Goal: Check status: Check status

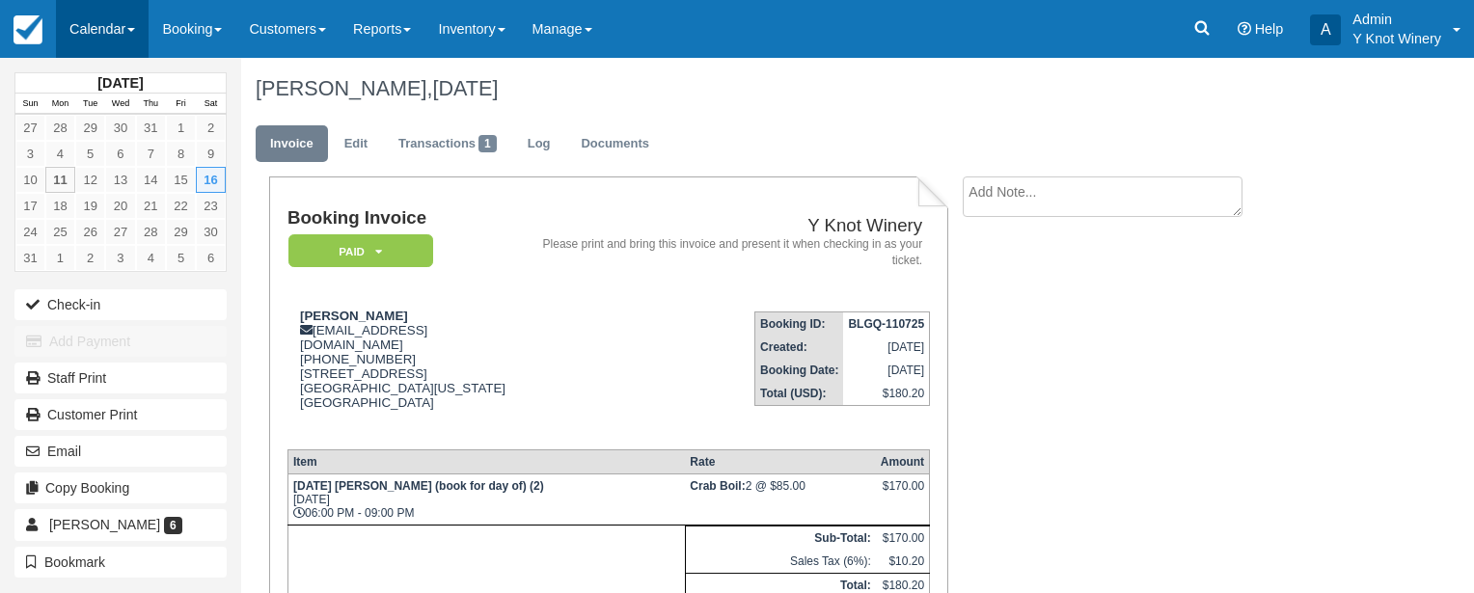
click at [132, 25] on link "Calendar" at bounding box center [102, 29] width 93 height 58
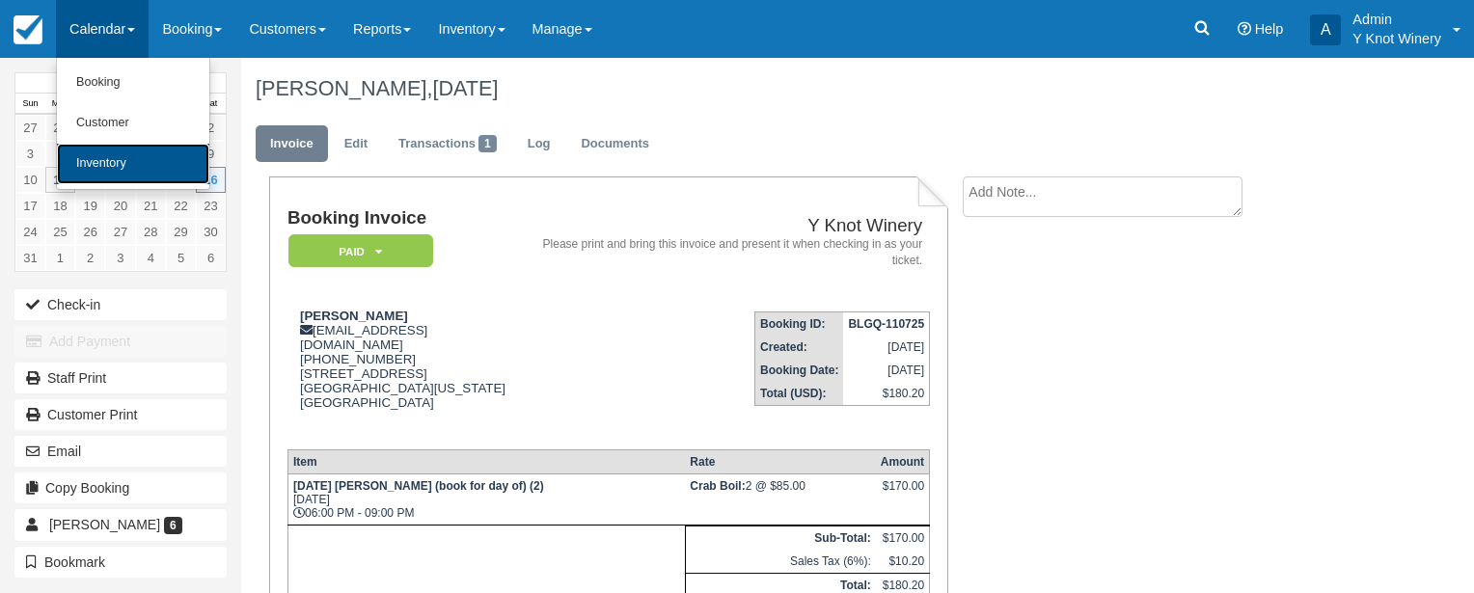
click at [125, 167] on link "Inventory" at bounding box center [133, 164] width 152 height 41
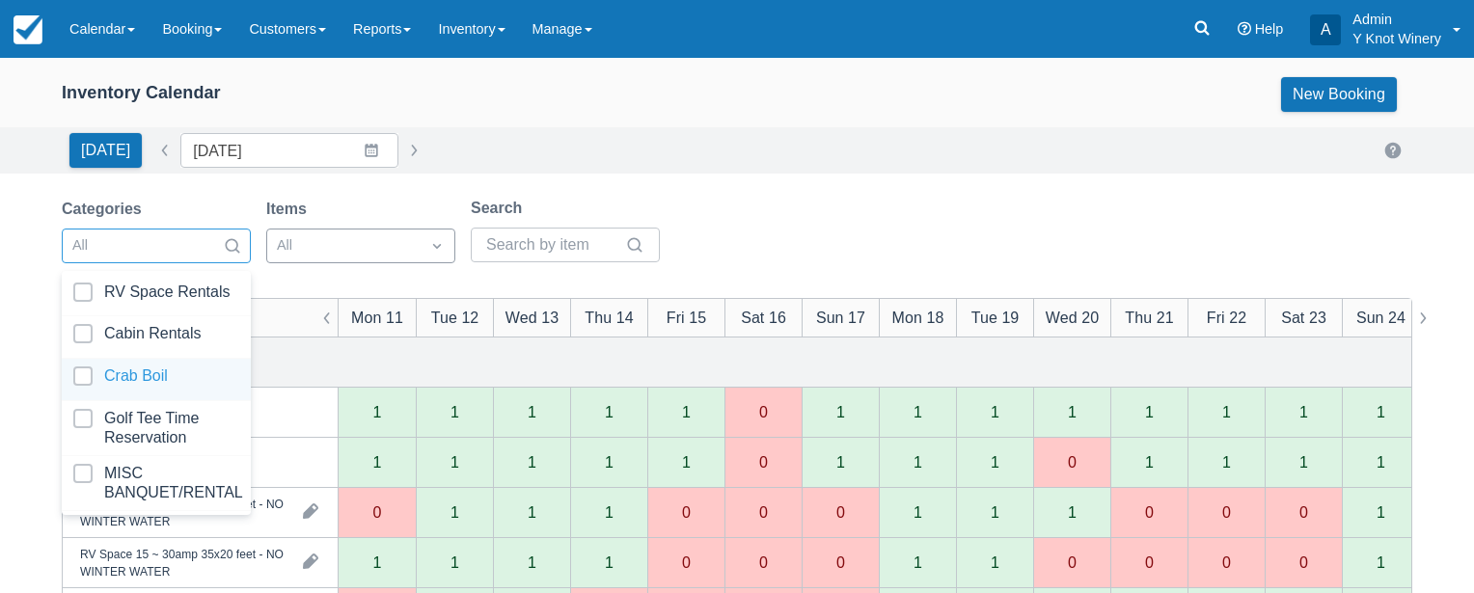
click at [143, 371] on div at bounding box center [156, 380] width 166 height 26
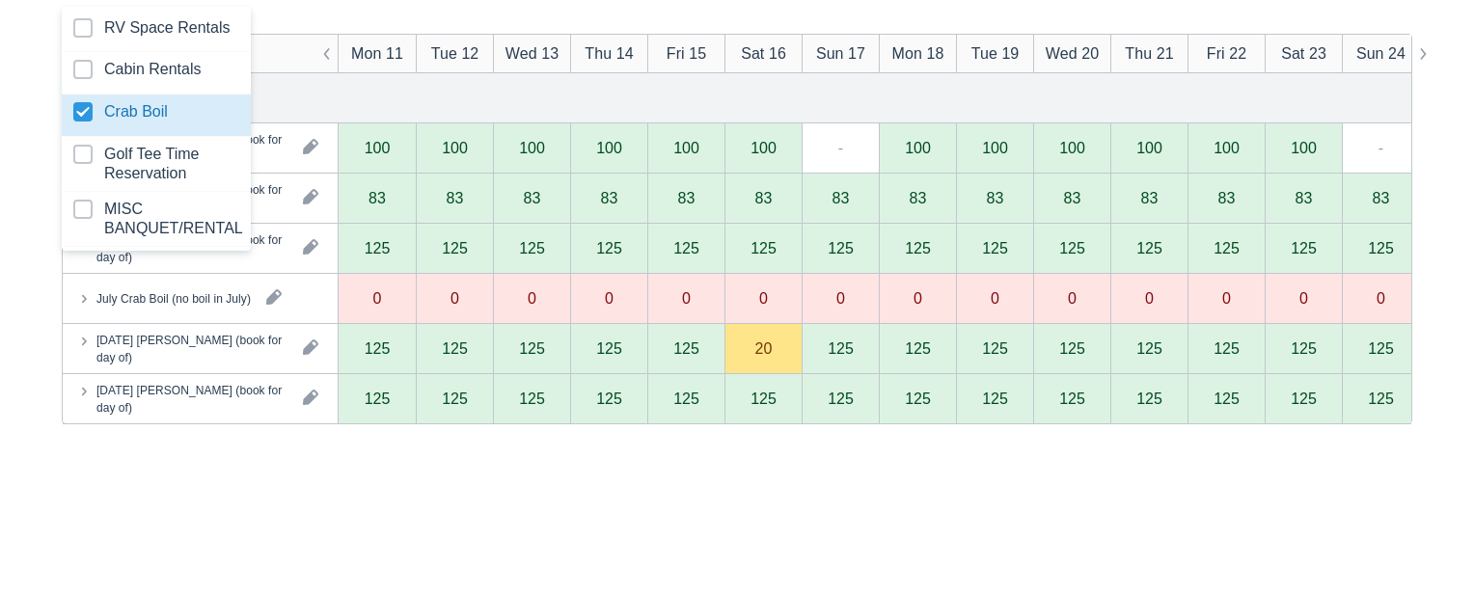
scroll to position [274, 0]
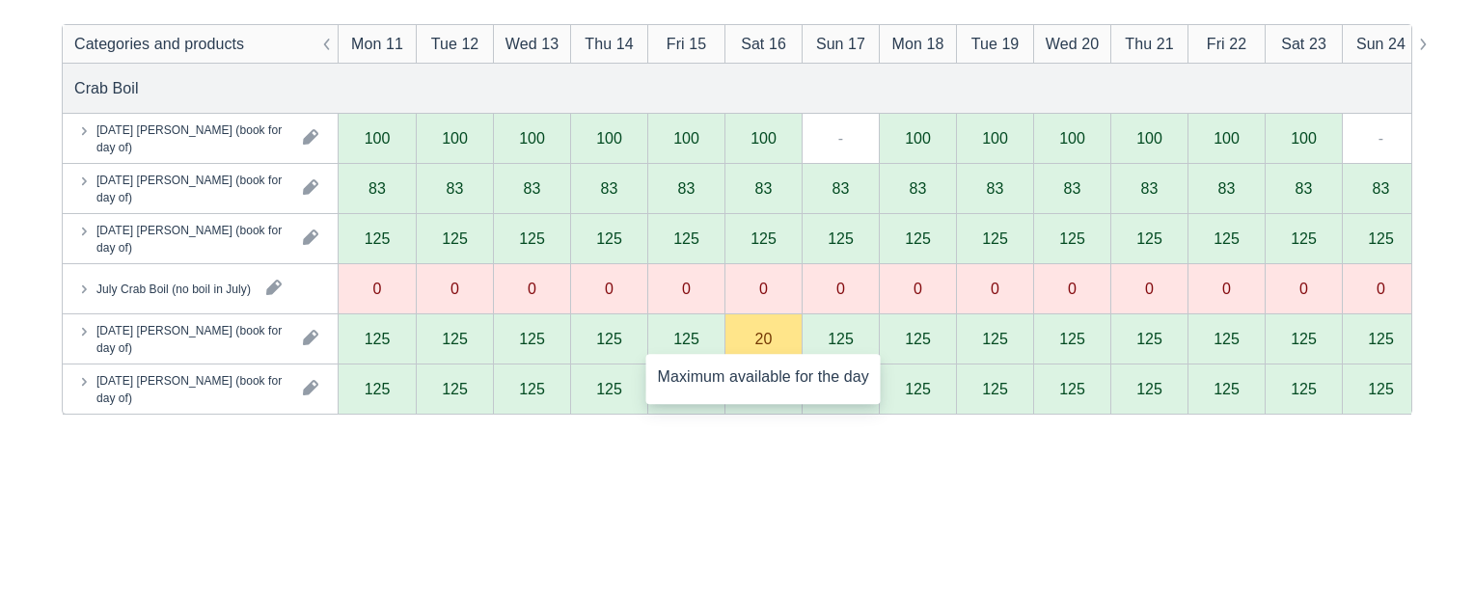
click at [755, 345] on div "20" at bounding box center [763, 340] width 77 height 50
click at [755, 344] on div "20" at bounding box center [763, 340] width 77 height 50
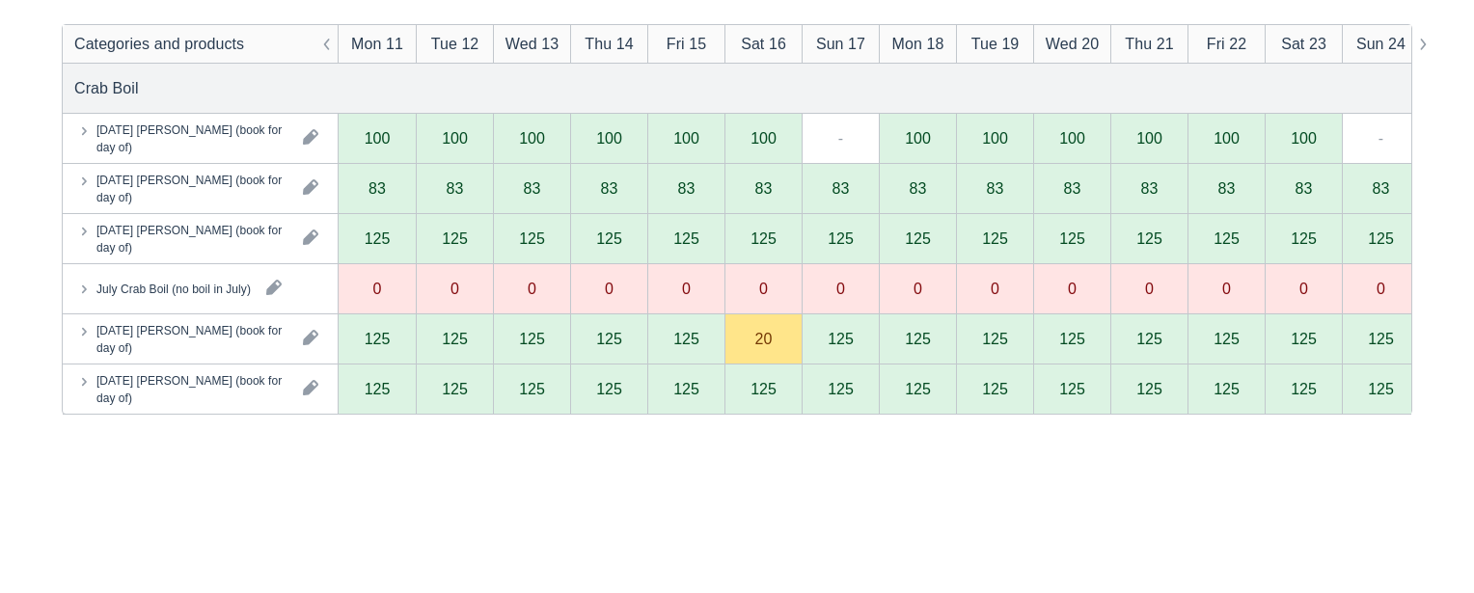
click at [81, 334] on icon at bounding box center [83, 330] width 19 height 19
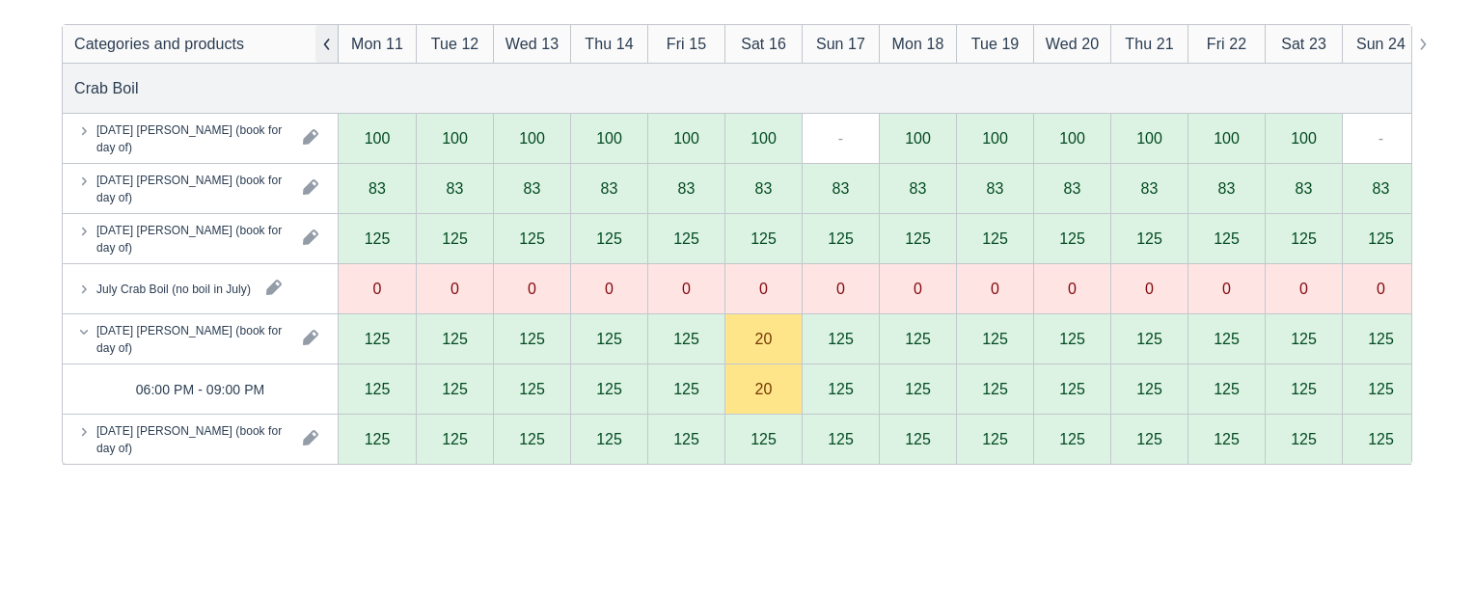
click at [326, 41] on button "button" at bounding box center [327, 44] width 23 height 38
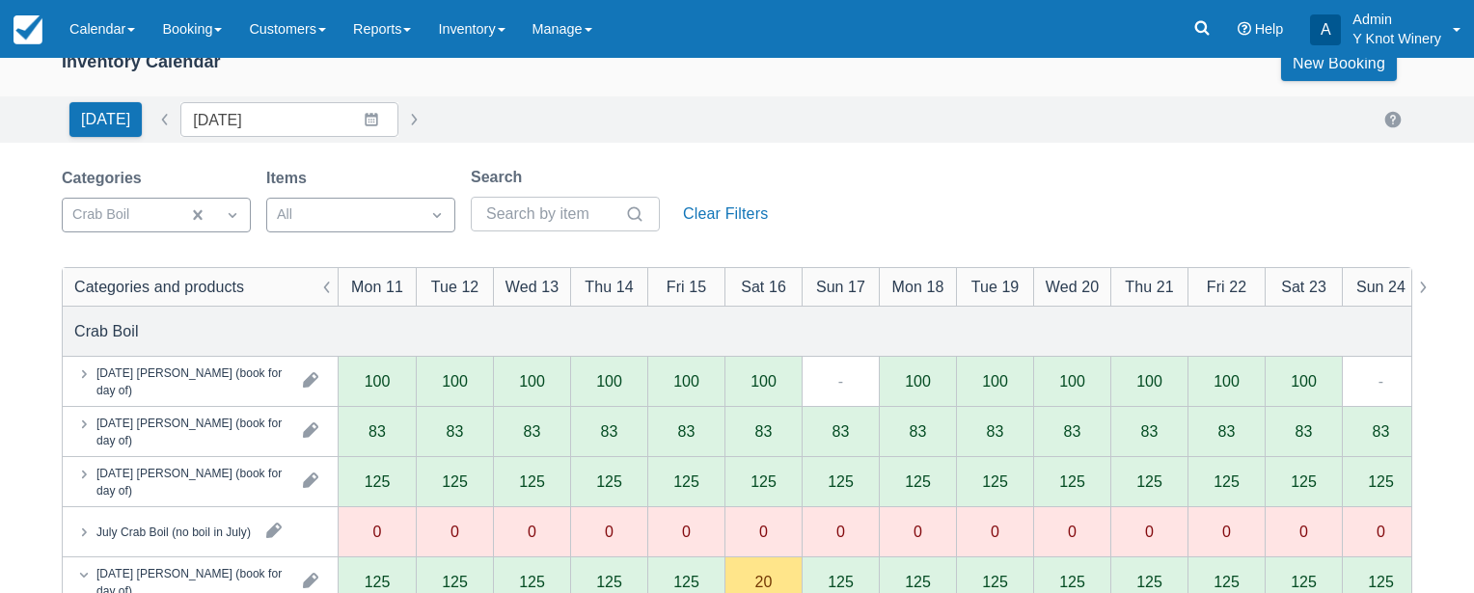
scroll to position [14, 0]
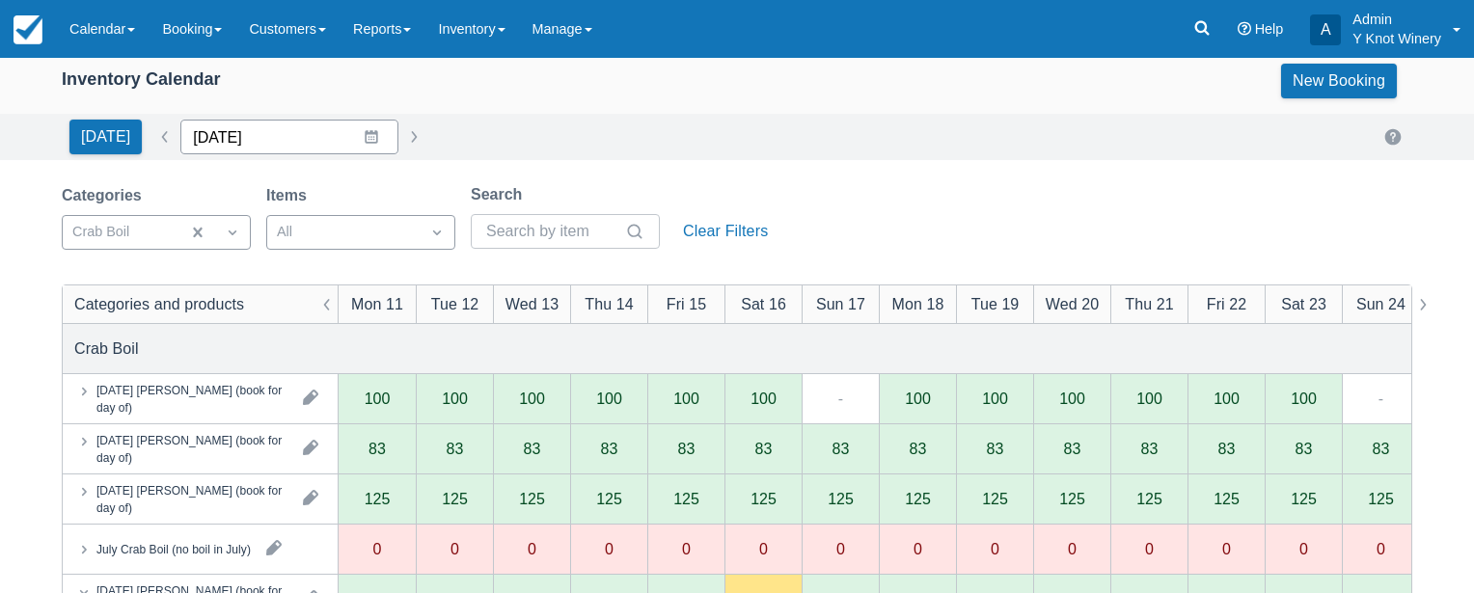
click at [350, 136] on input "08/11/25" at bounding box center [289, 137] width 218 height 35
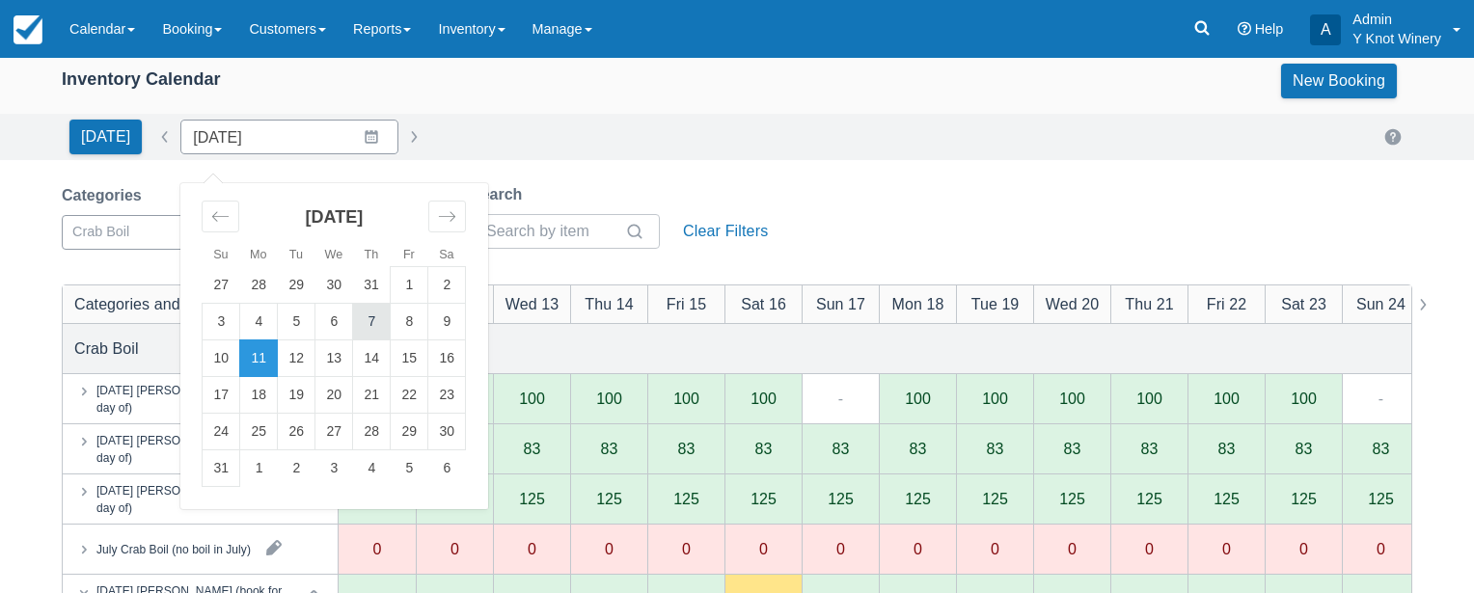
click at [362, 314] on td "7" at bounding box center [372, 322] width 38 height 37
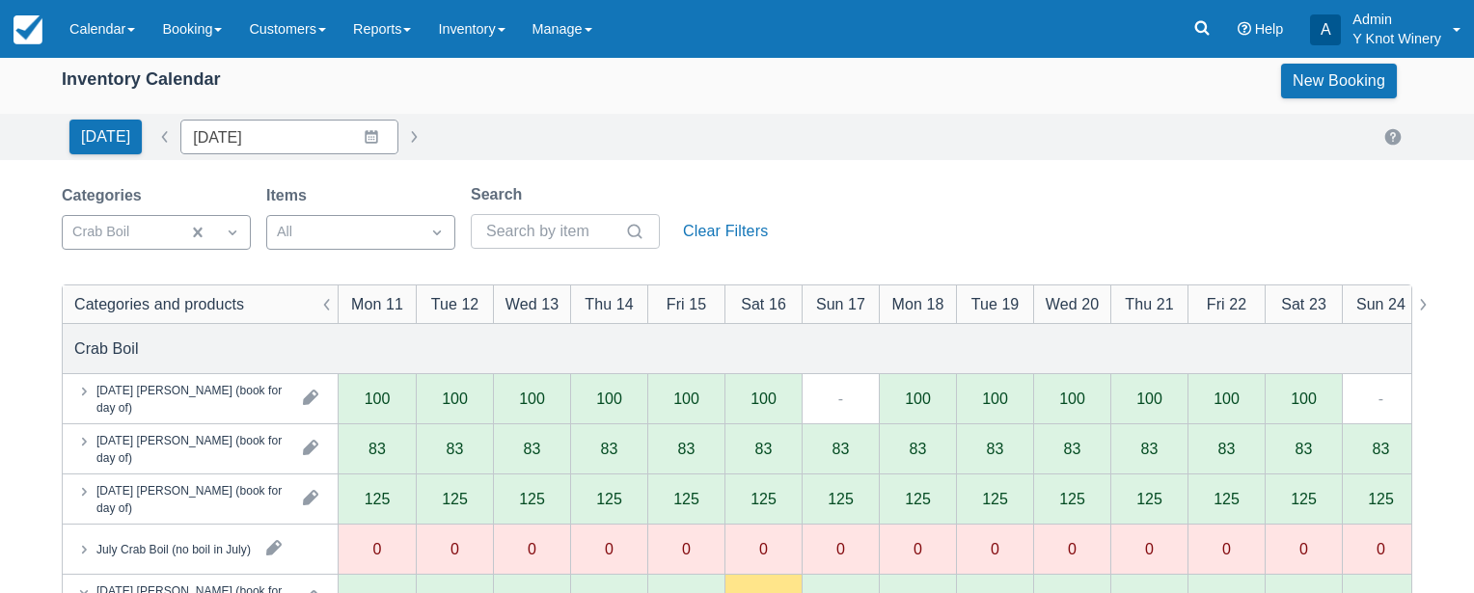
type input "08/07/25"
